Goal: Information Seeking & Learning: Find specific fact

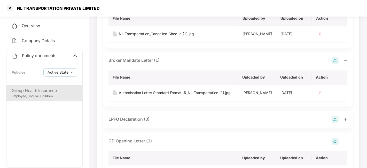
scroll to position [539, 0]
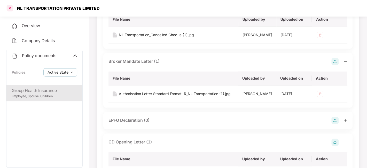
click at [10, 9] on div at bounding box center [10, 8] width 8 height 8
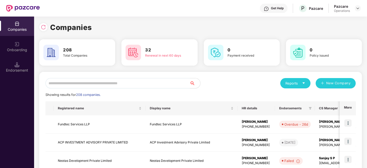
click at [71, 84] on input "text" at bounding box center [118, 83] width 145 height 10
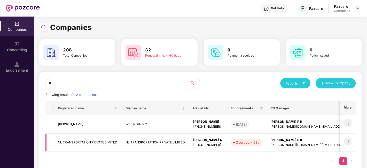
type input "**"
click at [75, 146] on td "NL TRANSPORTATION PRIVATE LIMITED" at bounding box center [88, 143] width 68 height 18
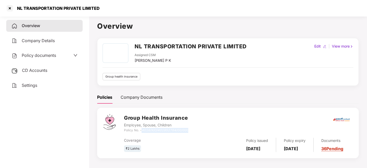
drag, startPoint x: 142, startPoint y: 129, endPoint x: 203, endPoint y: 130, distance: 60.5
click at [203, 130] on div "Group Health Insurance Employee, Spouse, Children Policy No. - 4016/X/O/4018527…" at bounding box center [238, 123] width 229 height 19
copy icon "4016/X/O/401852764/00/000"
click at [47, 53] on span "Policy documents" at bounding box center [39, 55] width 34 height 5
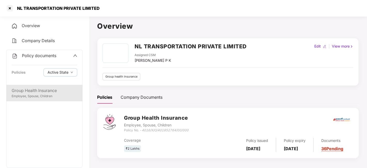
click at [40, 89] on div "Group Health Insurance" at bounding box center [45, 90] width 66 height 6
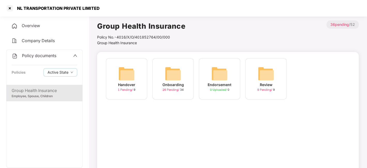
click at [176, 90] on span "26 Pending /" at bounding box center [172, 90] width 18 height 4
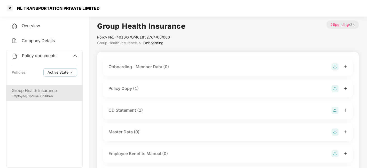
click at [160, 92] on div "Policy Copy (1)" at bounding box center [228, 88] width 239 height 7
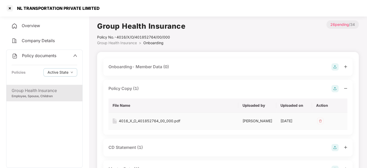
click at [138, 123] on div "4016_X_O_401852764_00_000.pdf" at bounding box center [150, 121] width 62 height 6
click at [11, 9] on div at bounding box center [10, 8] width 8 height 8
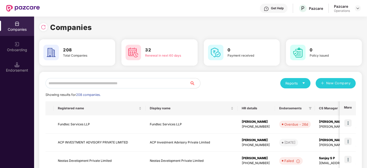
click at [114, 84] on input "text" at bounding box center [118, 83] width 145 height 10
paste input "**********"
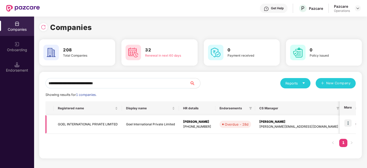
type input "**********"
click at [93, 122] on td "GOEL INTERNATIONAL PRIVATE LIMITED" at bounding box center [88, 124] width 68 height 18
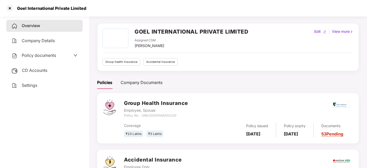
scroll to position [18, 0]
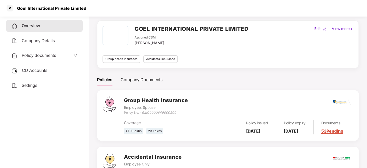
click at [65, 58] on div "Policy documents" at bounding box center [44, 55] width 66 height 7
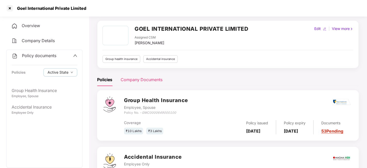
scroll to position [62, 0]
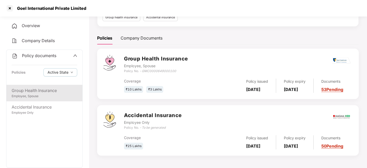
click at [40, 95] on div "Employee, Spouse" at bounding box center [45, 96] width 66 height 5
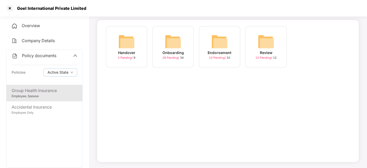
click at [173, 57] on span "28 Pending /" at bounding box center [172, 58] width 18 height 4
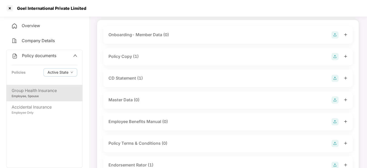
scroll to position [62, 0]
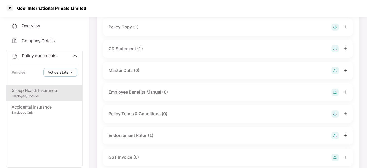
click at [145, 29] on div "Policy Copy (1)" at bounding box center [228, 27] width 239 height 7
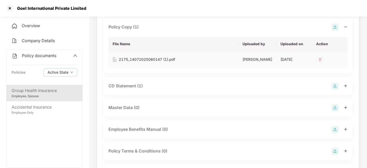
click at [145, 59] on div "2175_14072025060147 (1).pdf" at bounding box center [147, 60] width 56 height 6
click at [124, 87] on div "CD Statement (1)" at bounding box center [126, 86] width 34 height 6
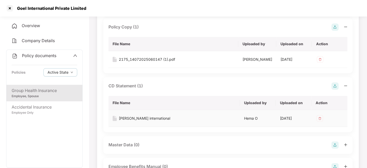
click at [131, 117] on div "[PERSON_NAME] international" at bounding box center [144, 119] width 51 height 6
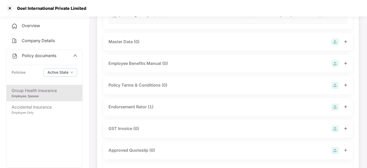
scroll to position [167, 0]
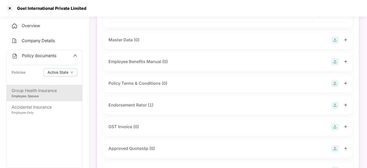
click at [124, 106] on div "Endorsement Rator (1)" at bounding box center [131, 105] width 45 height 6
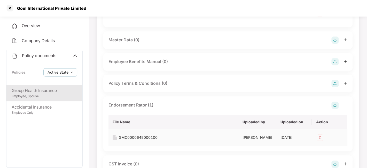
click at [129, 136] on div "GMC0000649000100" at bounding box center [138, 138] width 39 height 6
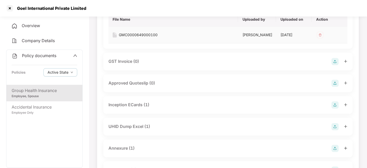
scroll to position [269, 0]
click at [127, 128] on div "UHID Dump Excel (1)" at bounding box center [130, 126] width 42 height 6
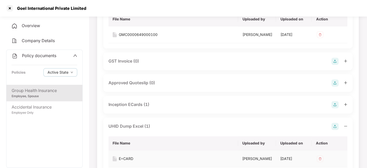
click at [122, 158] on div "E=CARD" at bounding box center [126, 159] width 14 height 6
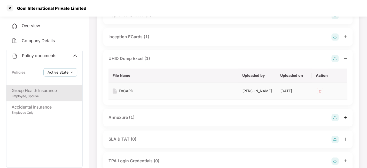
scroll to position [338, 0]
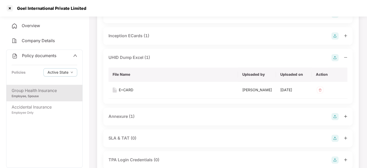
click at [126, 116] on div "Annexure (1)" at bounding box center [122, 116] width 26 height 6
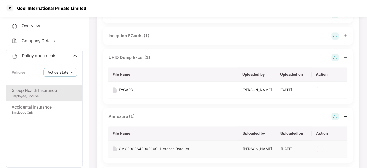
click at [141, 147] on div "GMC0000649000100-HistoricalDataList" at bounding box center [154, 149] width 71 height 6
click at [75, 56] on icon "up" at bounding box center [75, 56] width 4 height 4
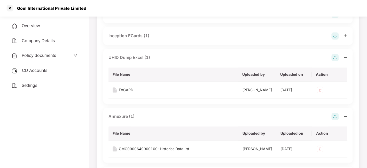
click at [43, 70] on span "CD Accounts" at bounding box center [34, 70] width 25 height 5
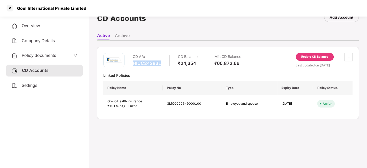
drag, startPoint x: 132, startPoint y: 61, endPoint x: 171, endPoint y: 62, distance: 38.8
click at [171, 62] on div "CD A/c HICC242831 CD Balance ₹24,354 Min CD Balance ₹60,872.66" at bounding box center [172, 60] width 138 height 15
copy div "HICC242831"
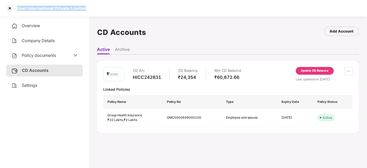
drag, startPoint x: 17, startPoint y: 6, endPoint x: 89, endPoint y: 4, distance: 72.5
click at [89, 4] on div "Goel International Private Limited" at bounding box center [183, 8] width 367 height 17
copy div "Goel International Private Limited"
click at [48, 54] on span "Policy documents" at bounding box center [39, 55] width 34 height 5
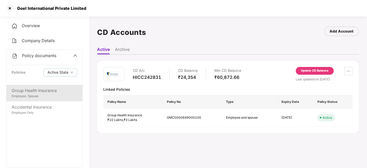
click at [48, 90] on div "Group Health Insurance" at bounding box center [45, 90] width 66 height 6
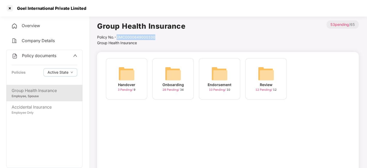
drag, startPoint x: 118, startPoint y: 37, endPoint x: 160, endPoint y: 37, distance: 41.9
click at [160, 37] on div "Policy No.- GMC0000649000100" at bounding box center [141, 37] width 88 height 6
copy div "GMC0000649000100"
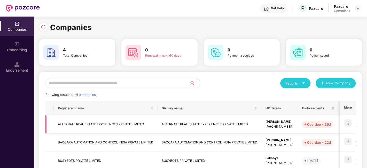
scroll to position [49, 0]
